Goal: Task Accomplishment & Management: Manage account settings

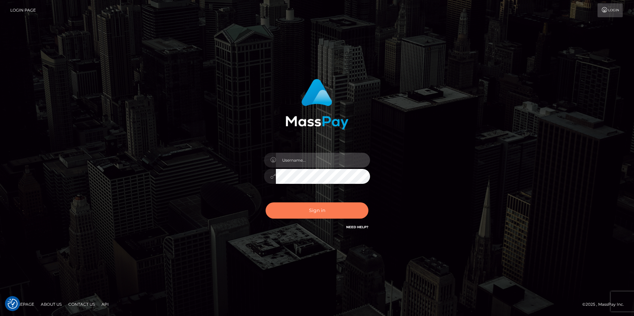
type input "tinan"
click at [328, 213] on button "Sign in" at bounding box center [317, 211] width 103 height 16
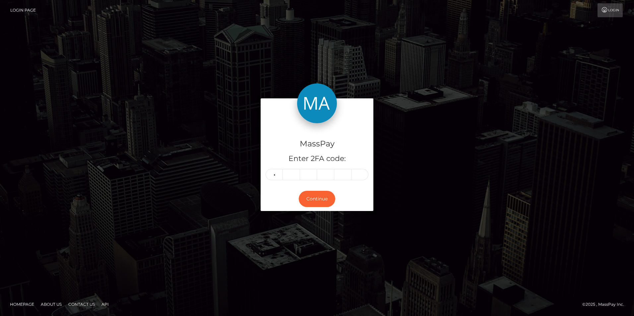
type input "8"
type input "9"
type input "3"
type input "0"
type input "2"
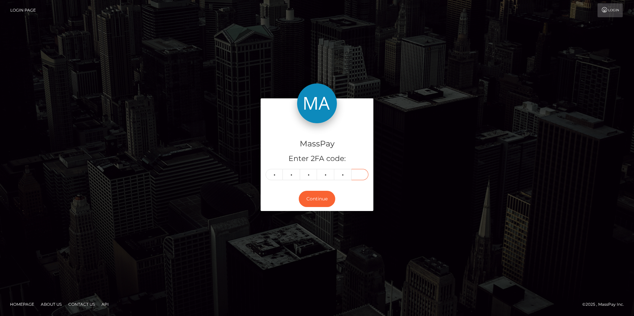
type input "4"
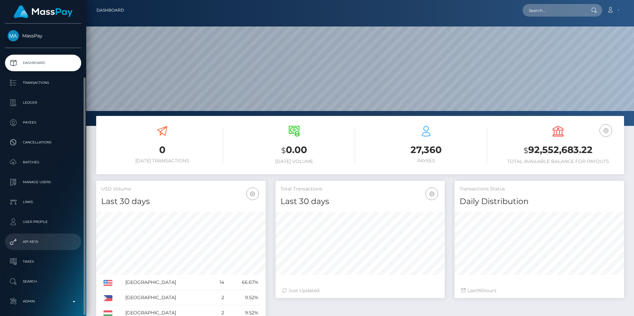
scroll to position [28, 0]
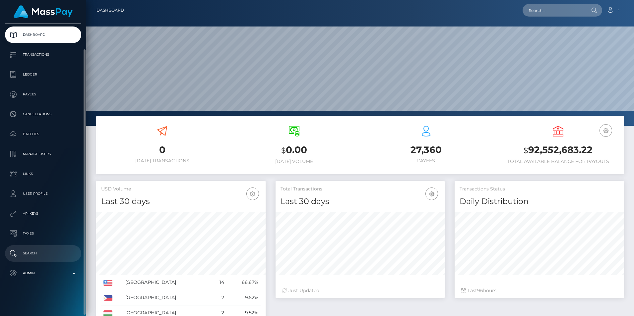
click at [35, 255] on p "Search" at bounding box center [43, 254] width 71 height 10
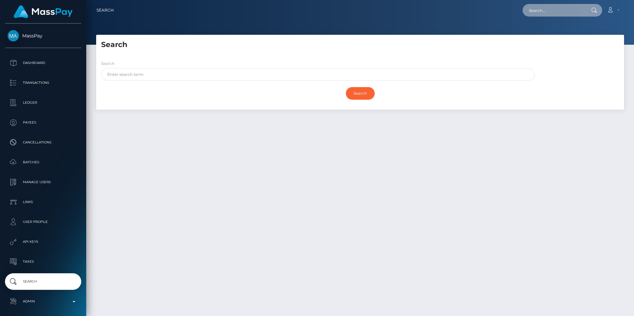
paste input "manciavale3@gmail.com"
type input "manciavale3@gmail.com"
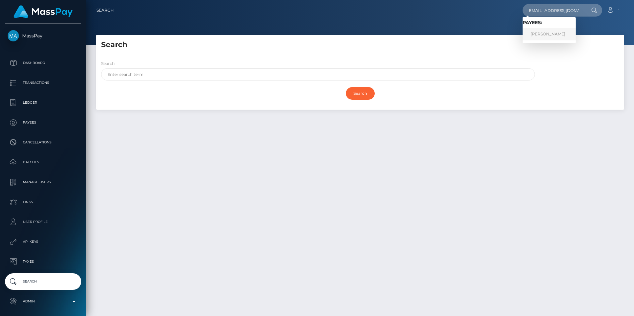
click at [551, 38] on link "yanci mancia" at bounding box center [549, 34] width 53 height 12
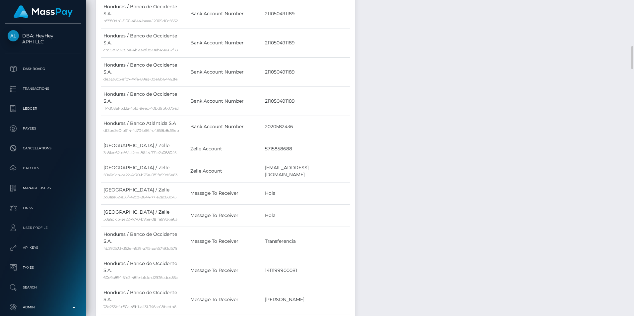
scroll to position [531, 0]
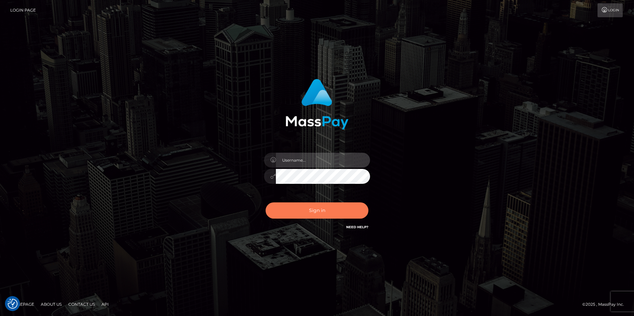
type input "tinan"
click at [337, 215] on button "Sign in" at bounding box center [317, 211] width 103 height 16
type input "tinan"
click at [337, 215] on button "Sign in" at bounding box center [317, 211] width 103 height 16
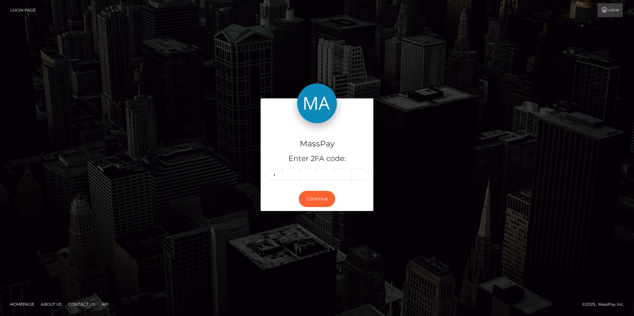
type input "5"
type input "0"
type input "4"
type input "1"
type input "6"
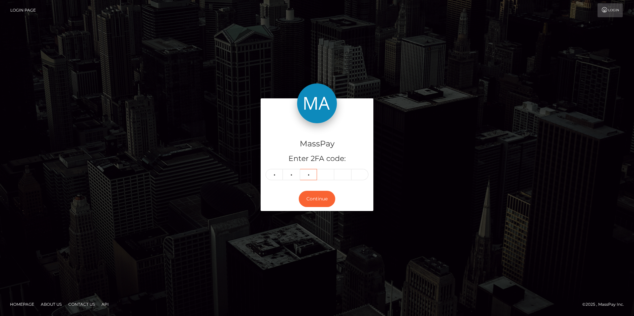
type input "2"
type input "9"
type input "2"
type input "7"
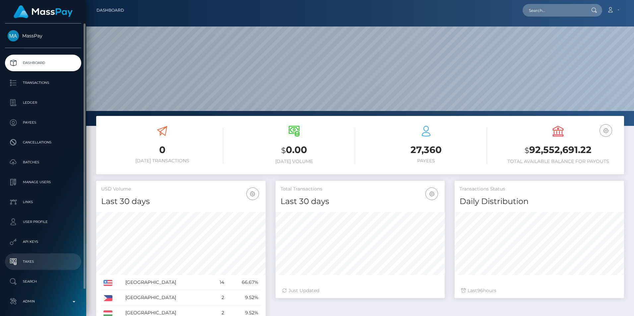
scroll to position [28, 0]
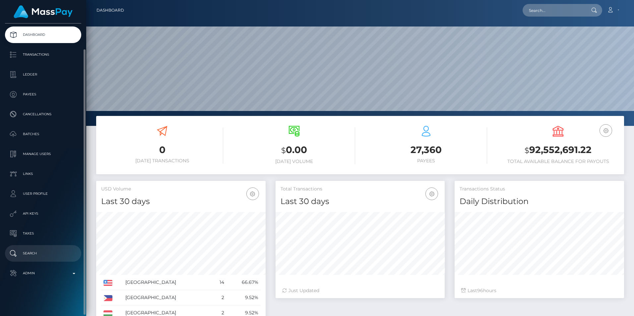
click at [44, 256] on p "Search" at bounding box center [43, 254] width 71 height 10
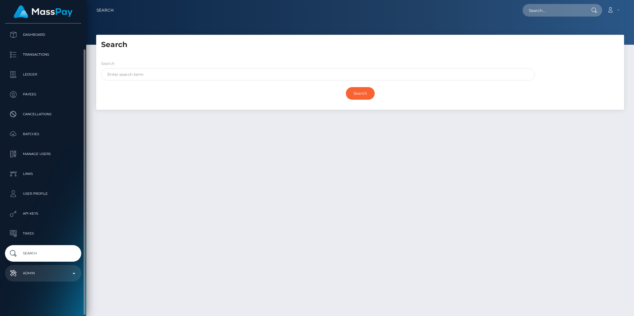
click at [33, 268] on link "Admin" at bounding box center [43, 273] width 76 height 17
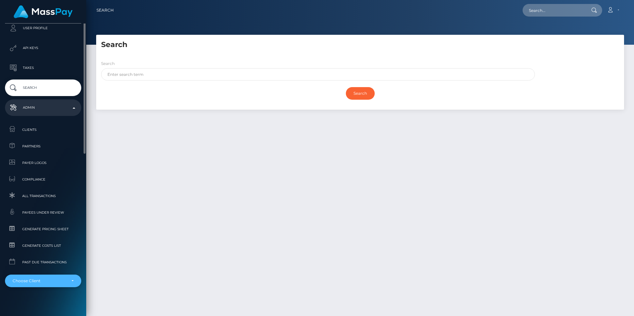
scroll to position [209, 0]
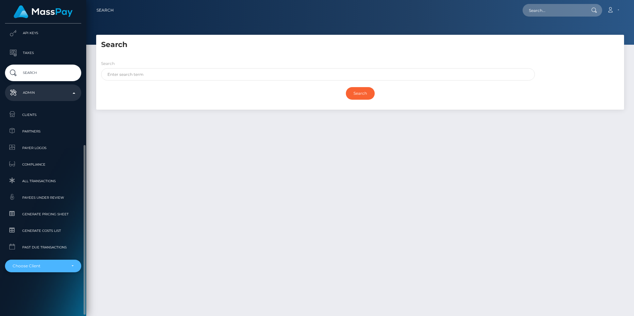
click at [36, 267] on div "Choose Client" at bounding box center [39, 266] width 53 height 5
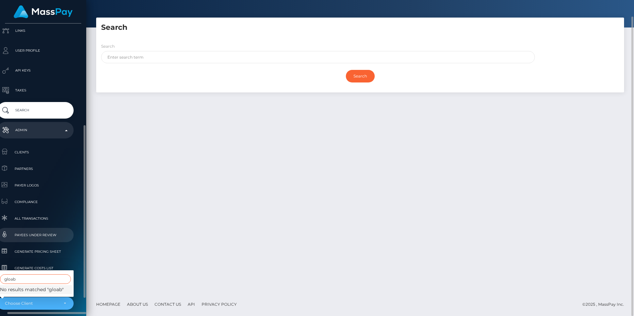
scroll to position [200, 8]
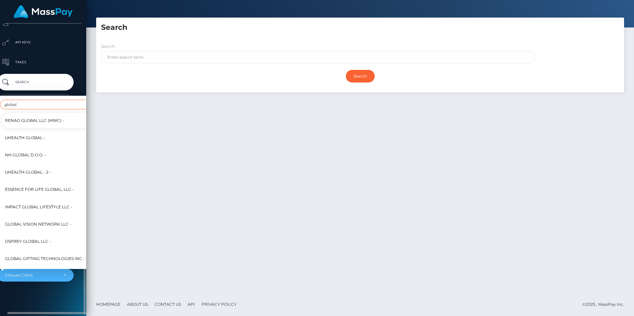
type input "global"
click at [49, 220] on span "Global Vision Network LLC -" at bounding box center [38, 224] width 66 height 9
select select "134"
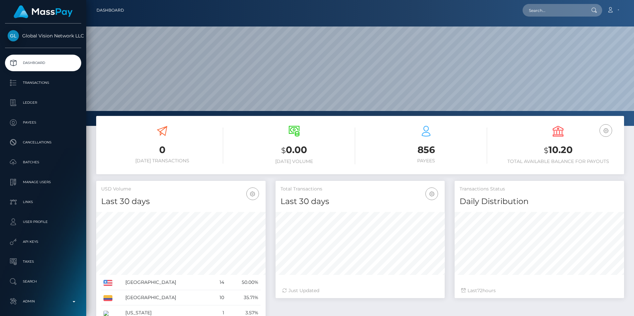
scroll to position [118, 169]
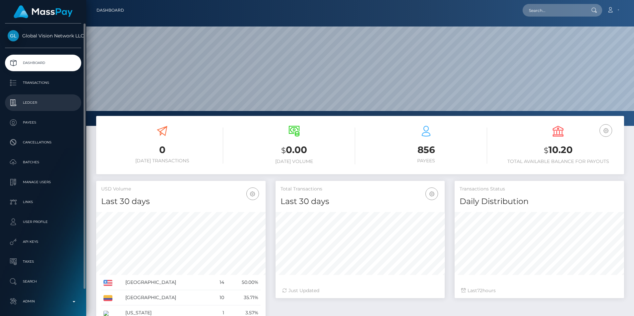
click at [38, 104] on p "Ledger" at bounding box center [43, 103] width 71 height 10
